Goal: Task Accomplishment & Management: Use online tool/utility

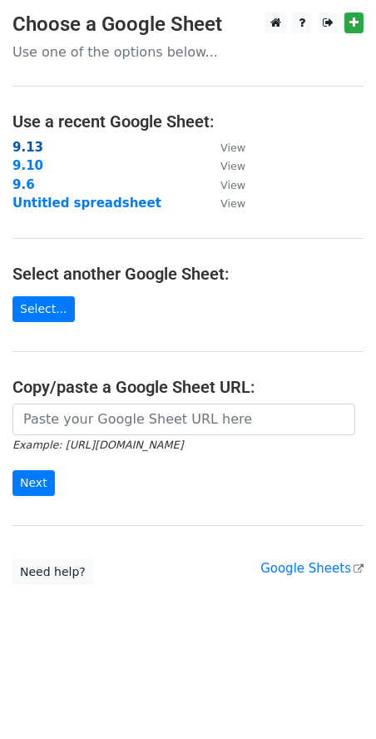
click at [27, 151] on strong "9.13" at bounding box center [27, 147] width 31 height 15
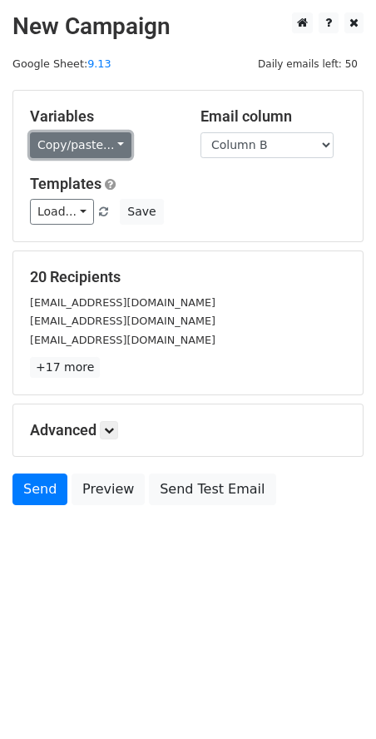
click at [103, 140] on link "Copy/paste..." at bounding box center [80, 145] width 101 height 26
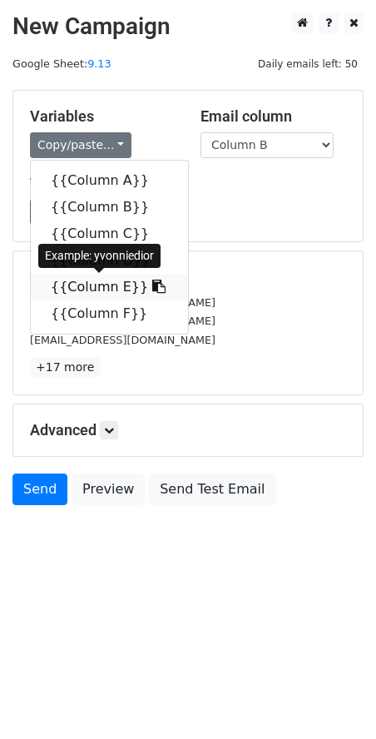
click at [111, 276] on link "{{Column E}}" at bounding box center [109, 287] width 157 height 27
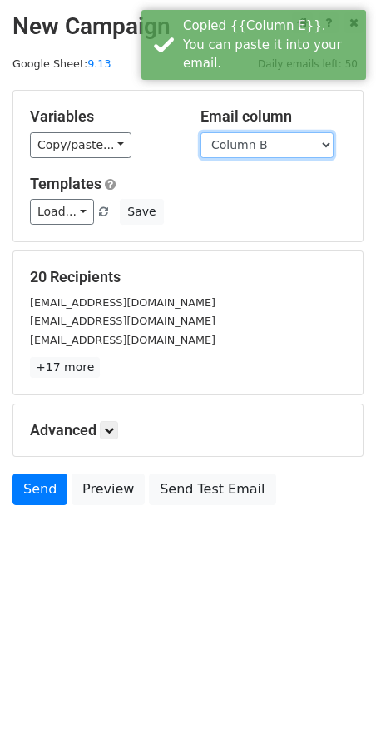
click at [260, 140] on select "Column A Column B Column C Column D Column E Column F" at bounding box center [266, 145] width 133 height 26
select select "Column F"
click at [200, 132] on select "Column A Column B Column C Column D Column E Column F" at bounding box center [266, 145] width 133 height 26
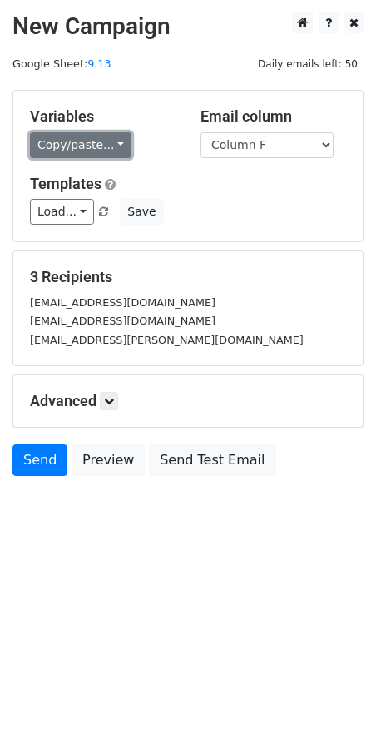
click at [91, 155] on link "Copy/paste..." at bounding box center [80, 145] width 101 height 26
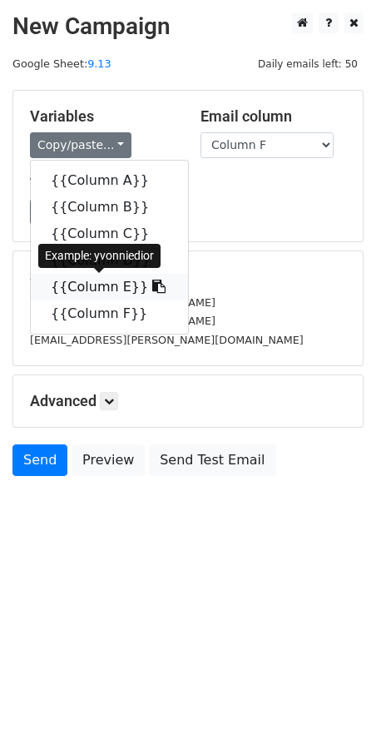
click at [104, 285] on link "{{Column E}}" at bounding box center [109, 287] width 157 height 27
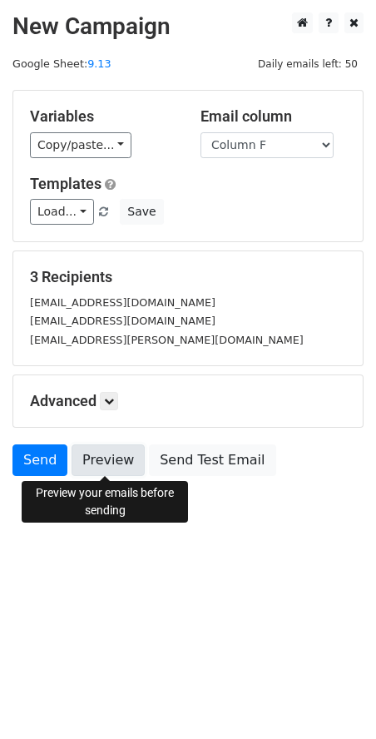
click at [89, 470] on link "Preview" at bounding box center [108, 460] width 73 height 32
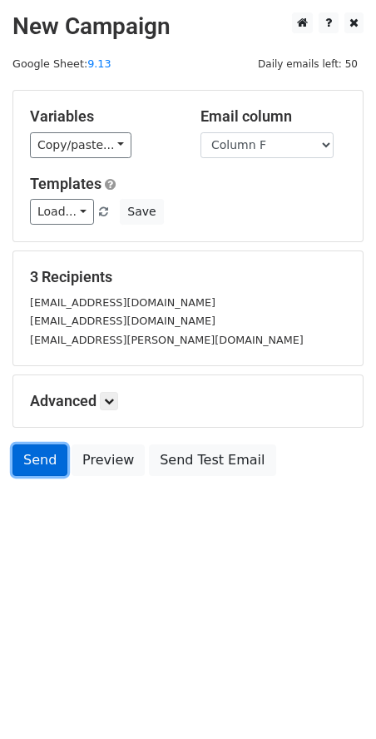
click at [31, 462] on link "Send" at bounding box center [39, 460] width 55 height 32
